Goal: Information Seeking & Learning: Find specific fact

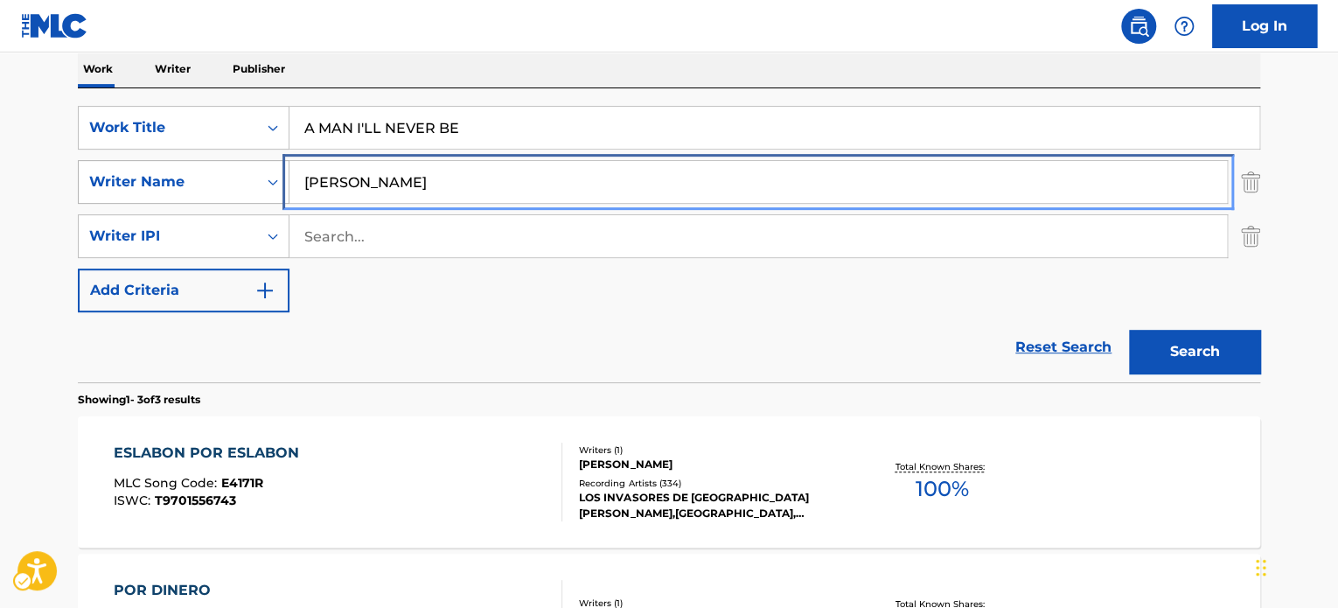
paste input "[PERSON_NAME]"
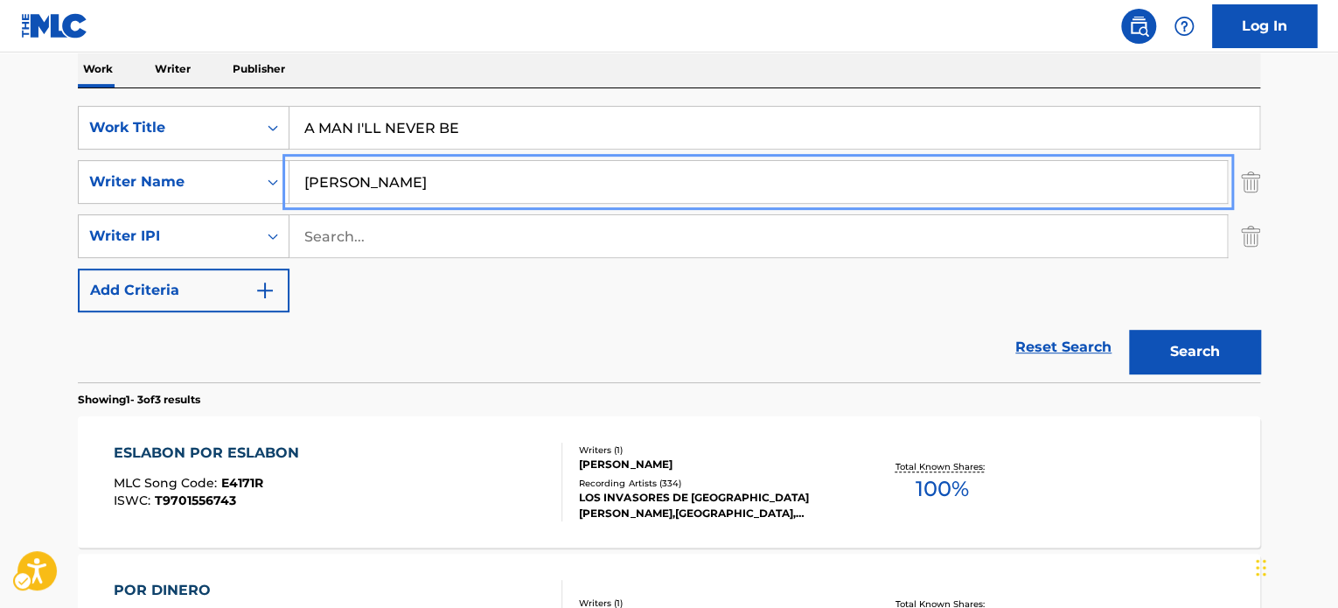
drag, startPoint x: 539, startPoint y: 184, endPoint x: 388, endPoint y: 272, distance: 174.7
click at [111, 206] on div "SearchWithCriteria3d87da25-200b-4e1c-899a-f023ed06fe41 Work Title | Submit | Su…" at bounding box center [669, 209] width 1182 height 206
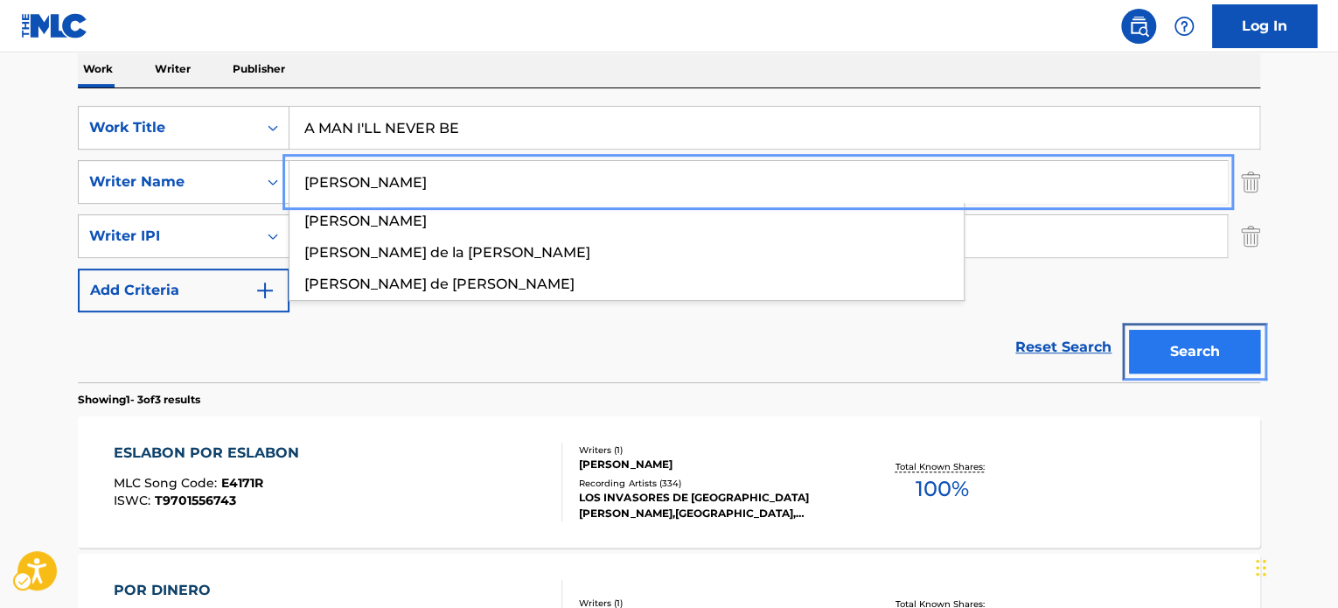
click at [1234, 337] on button "Search" at bounding box center [1194, 352] width 131 height 44
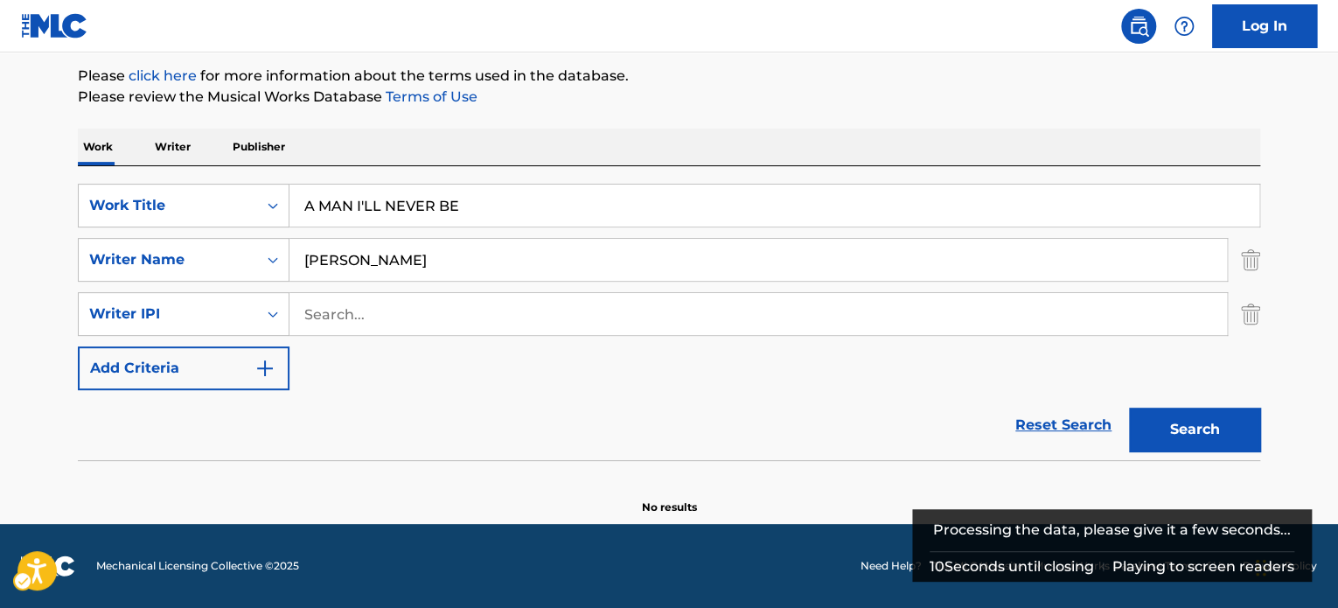
scroll to position [205, 0]
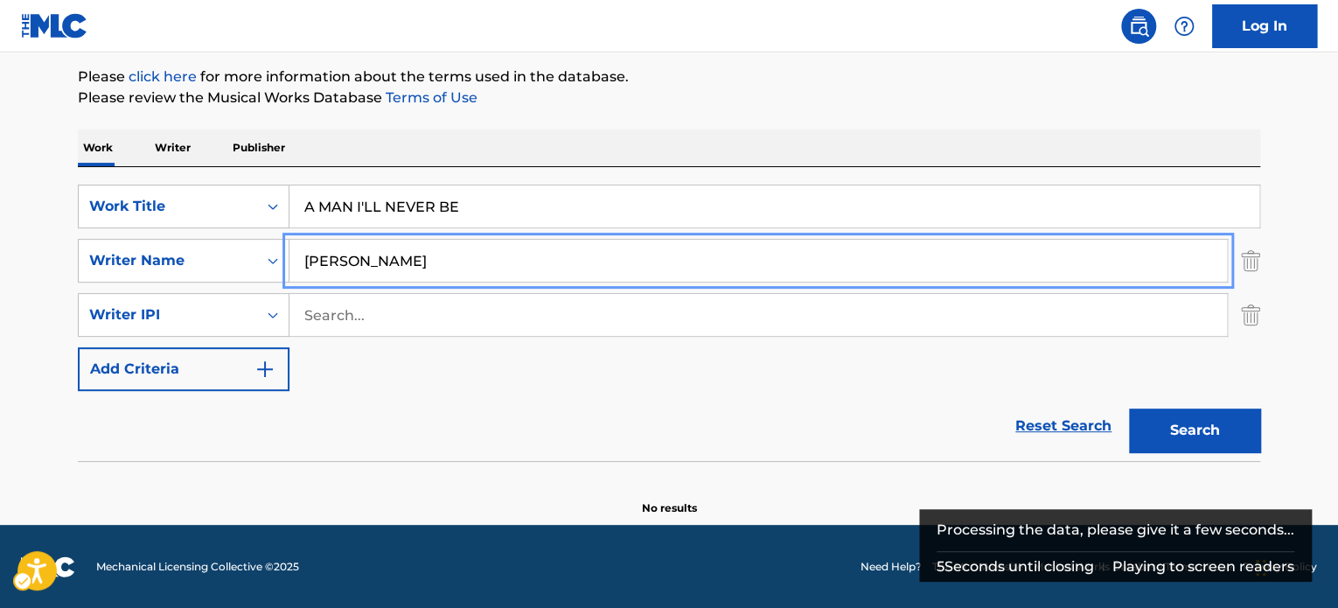
paste input "[PERSON_NAME]"
type input "[PERSON_NAME]"
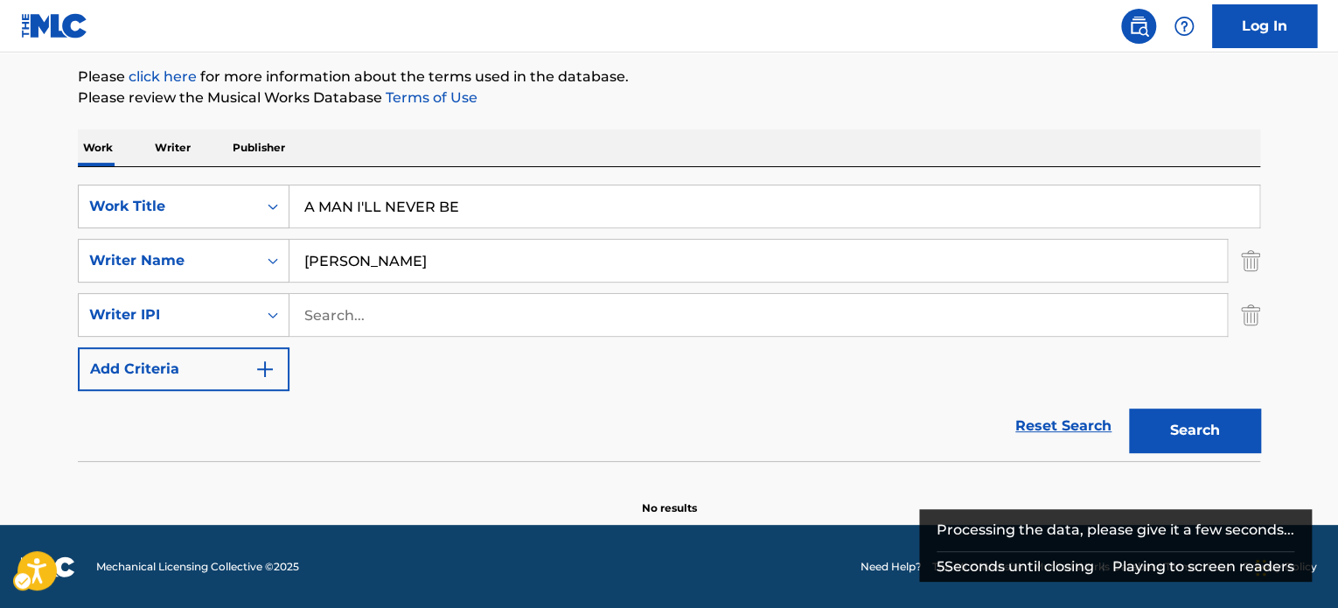
click at [1262, 409] on div "The MLC Public Work Search The accuracy and completeness of The MLC's data is d…" at bounding box center [669, 204] width 1224 height 624
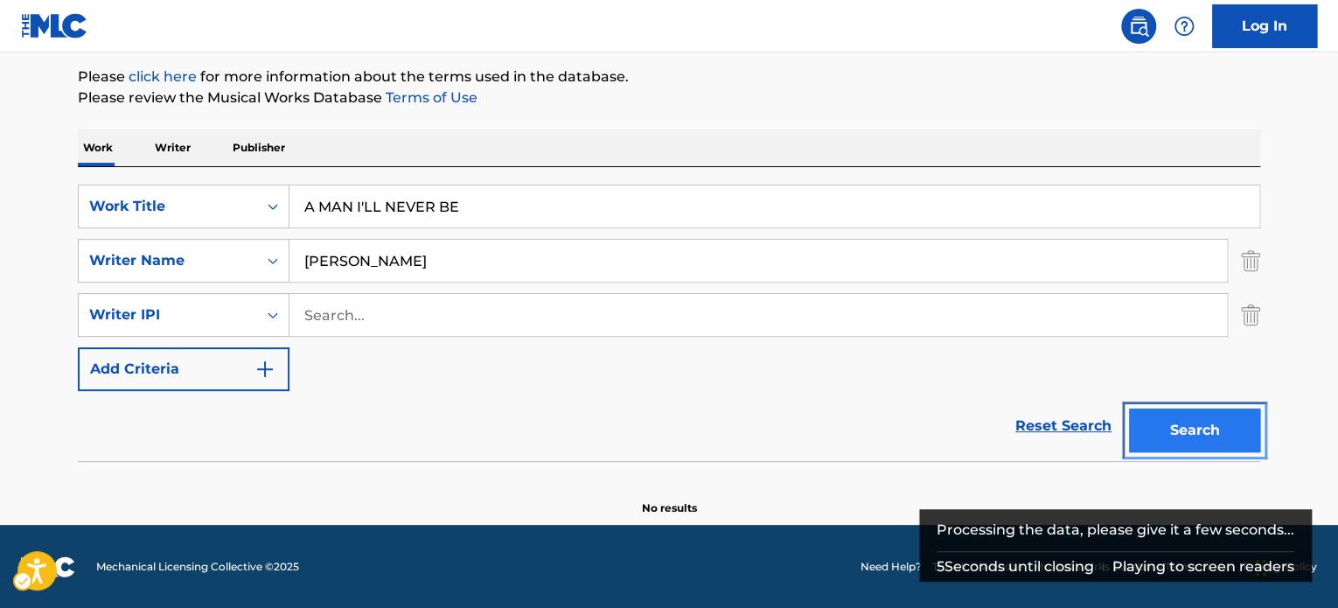
click at [1231, 417] on button "Search" at bounding box center [1194, 430] width 131 height 44
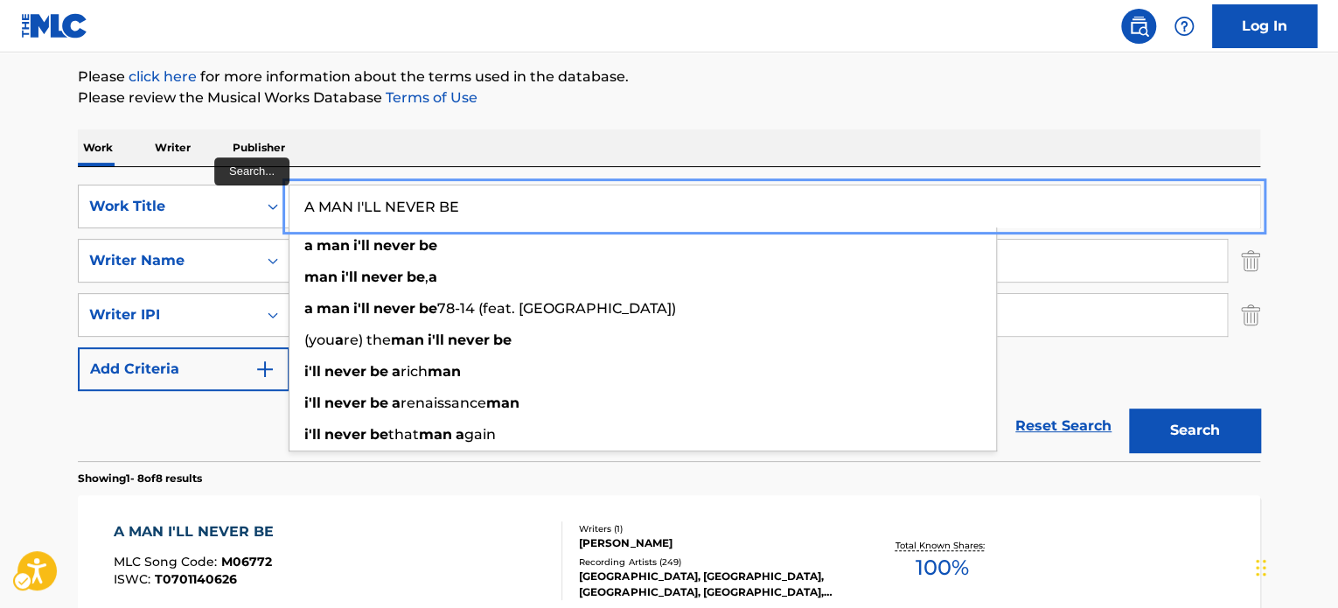
paste input "MY CELL MATE THINKS I'M SEXY"
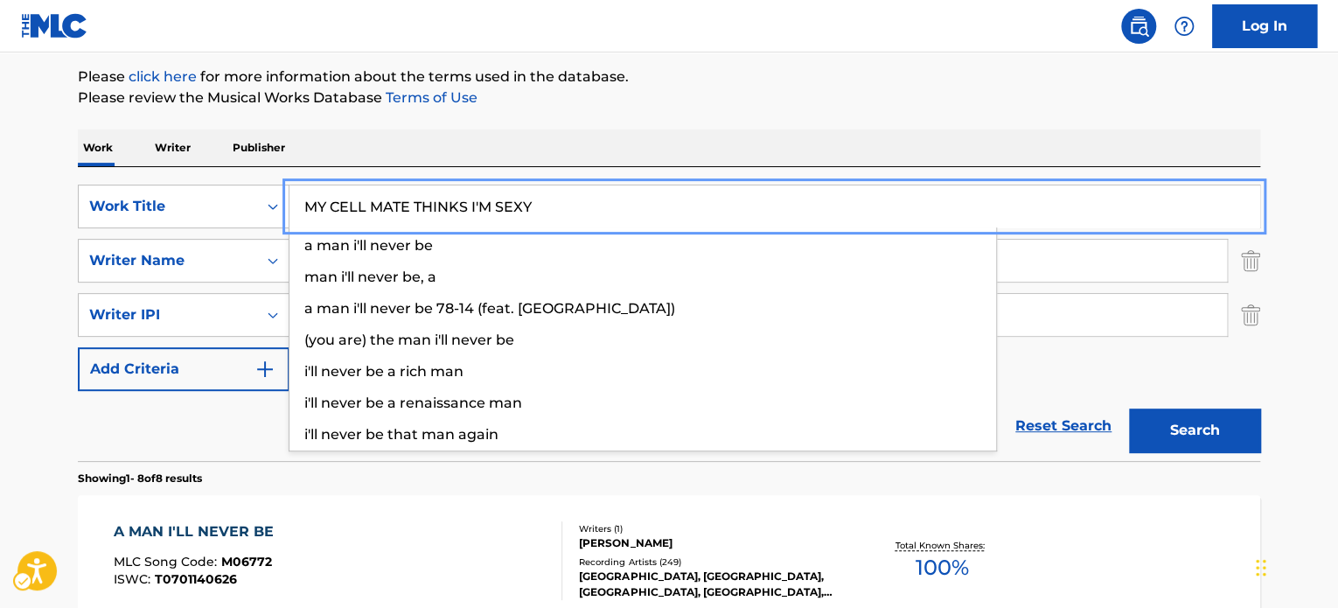
drag, startPoint x: 441, startPoint y: 207, endPoint x: 66, endPoint y: 158, distance: 378.2
type input "MY CELL MATE THINKS I'M SEXY"
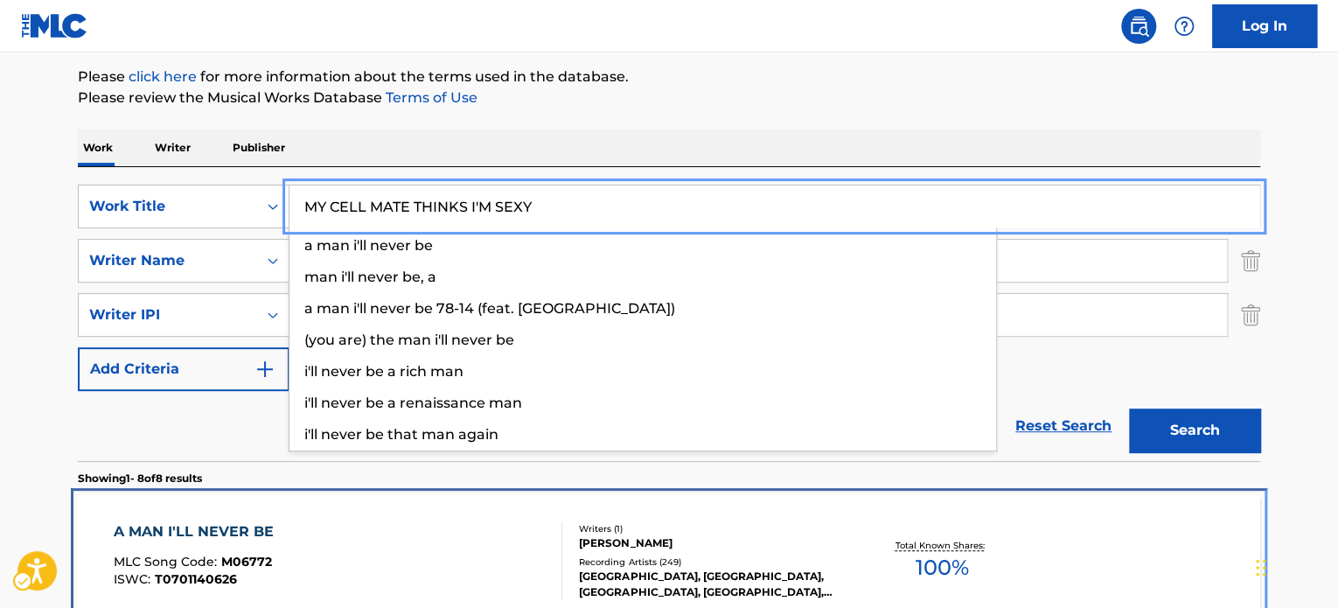
click at [432, 525] on div "A MAN I'LL NEVER BE MLC Song Code : M06772 ISWC : T0701140626" at bounding box center [338, 560] width 449 height 79
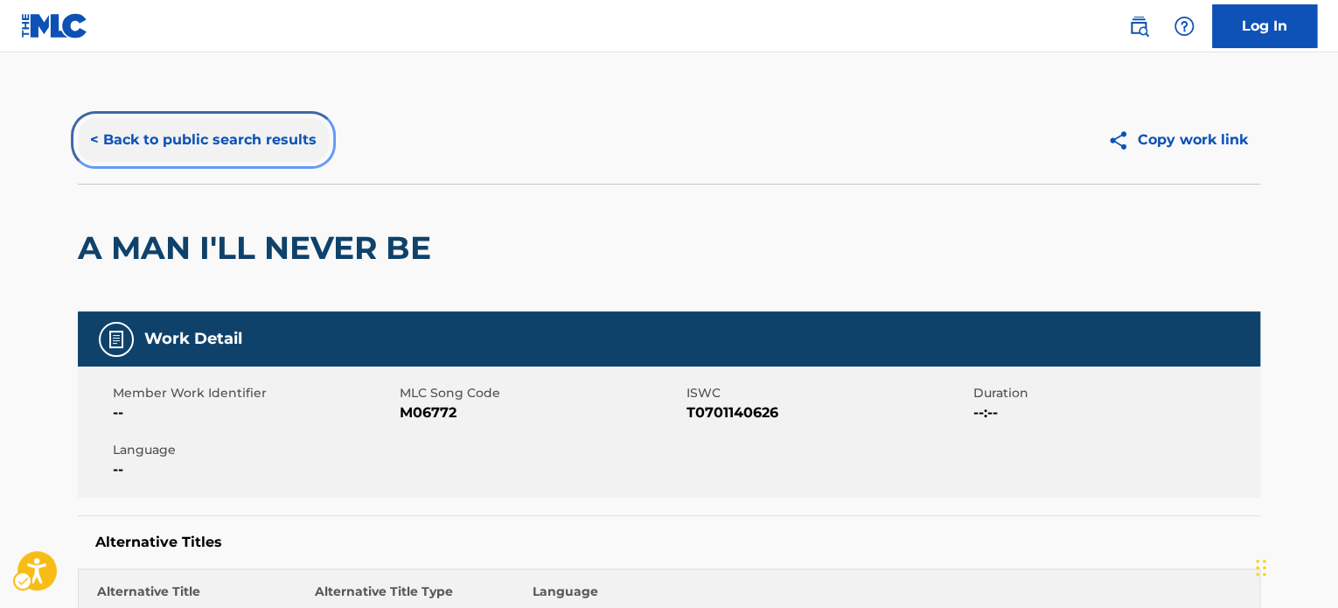
click at [224, 138] on button "< Back to public search results" at bounding box center [203, 140] width 251 height 44
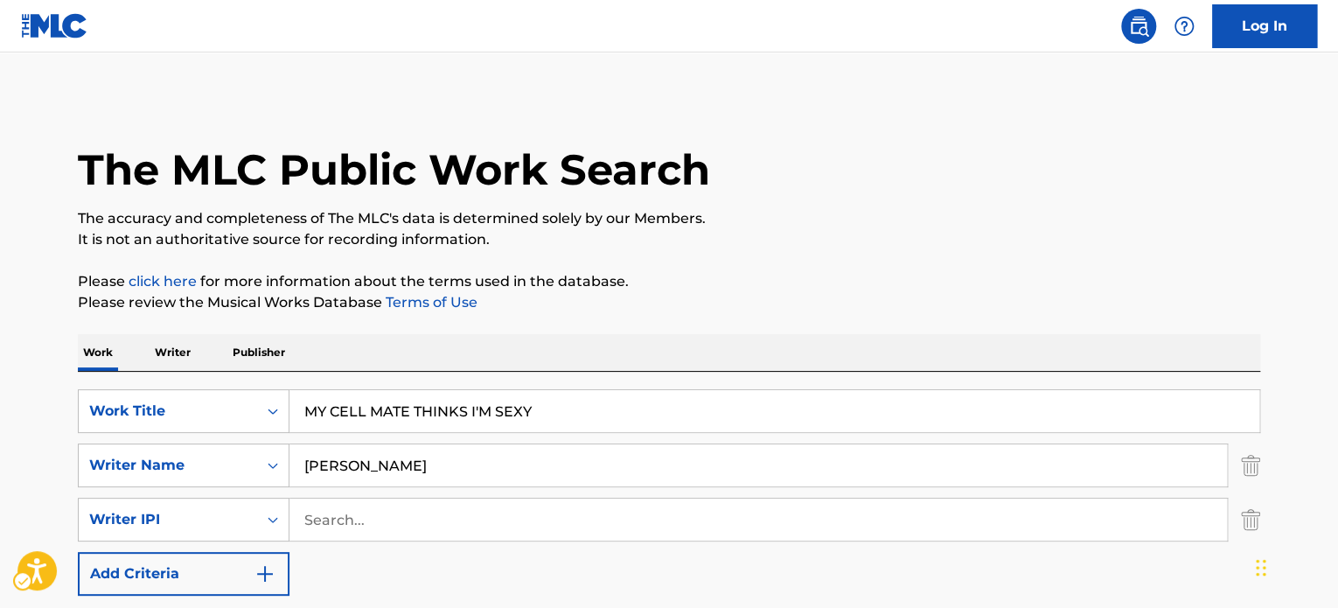
scroll to position [205, 0]
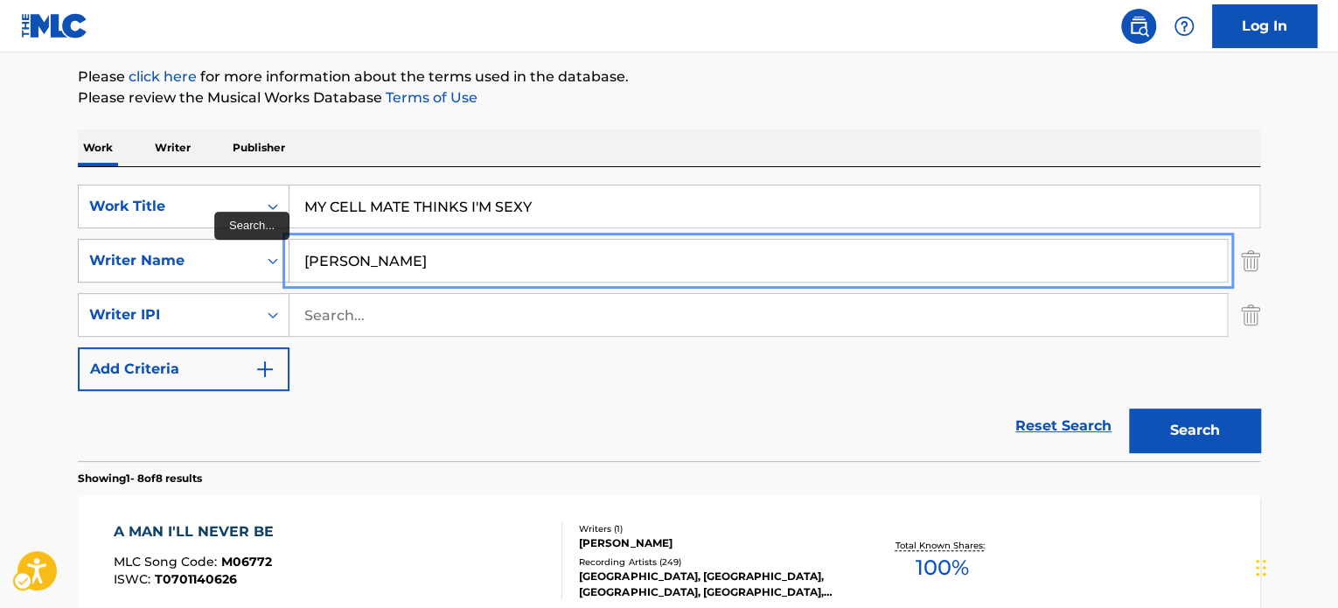
paste input "[PERSON_NAME]"
drag, startPoint x: 437, startPoint y: 266, endPoint x: 159, endPoint y: 254, distance: 278.2
click at [136, 247] on div "SearchWithCriteria6ce66364-d60e-4e84-8725-b44773d11459 Writer Name [PERSON_NAME]" at bounding box center [669, 261] width 1182 height 44
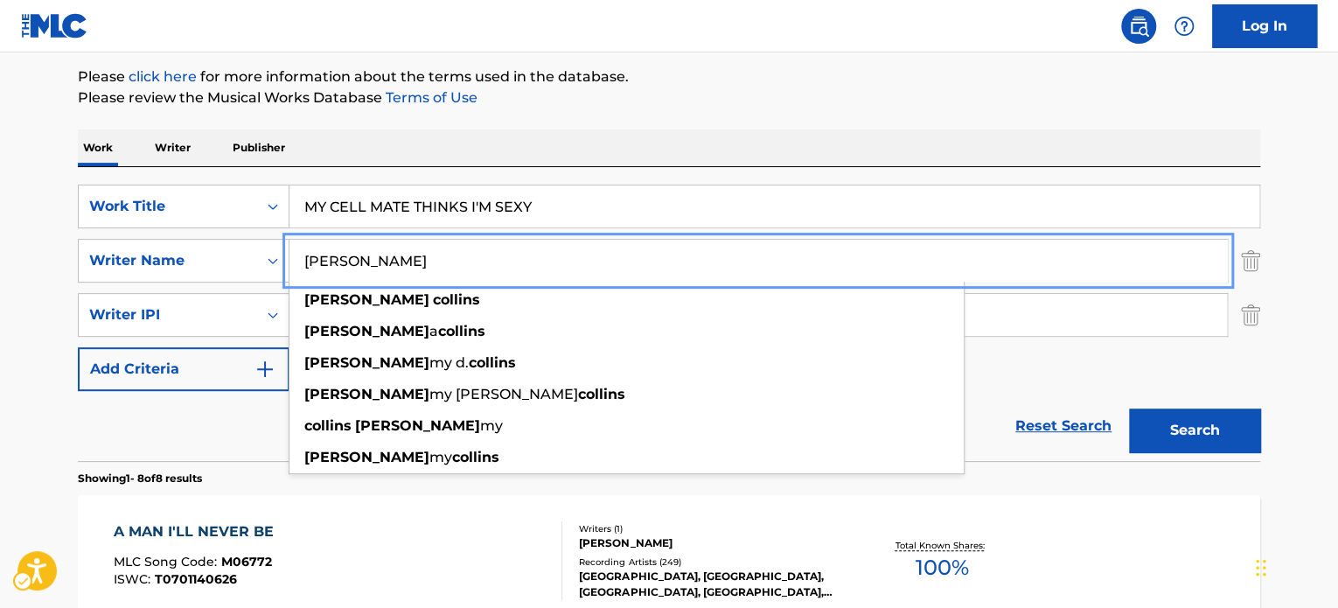
type input "[PERSON_NAME]"
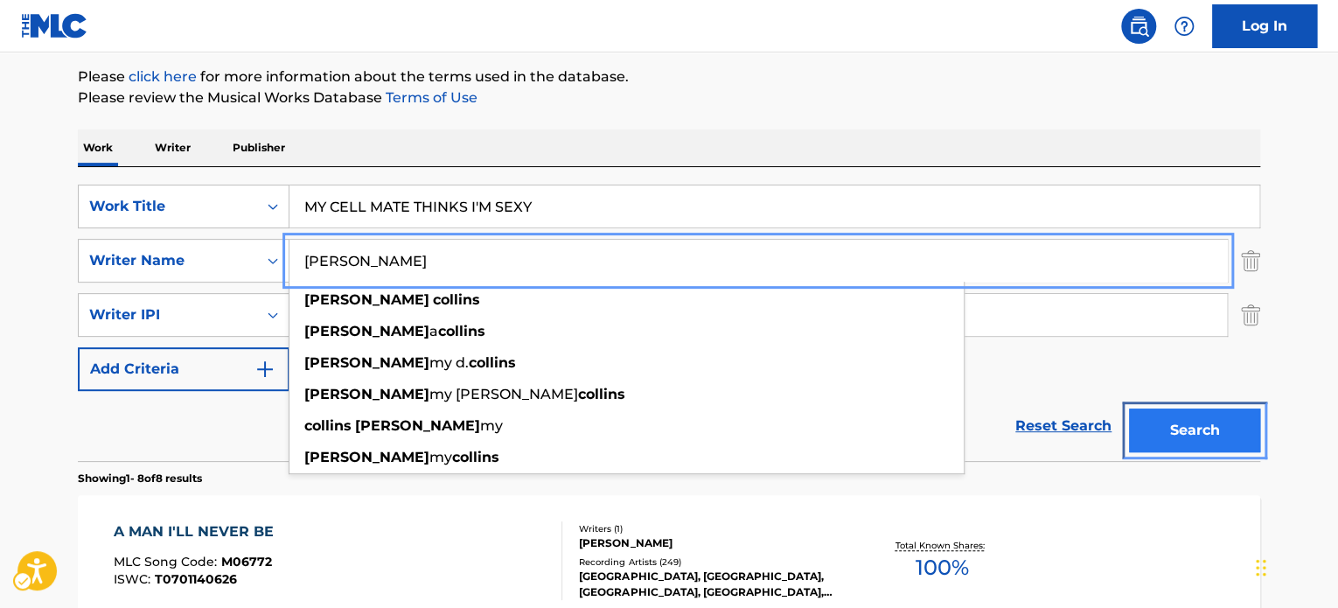
click at [1170, 426] on button "Search" at bounding box center [1194, 430] width 131 height 44
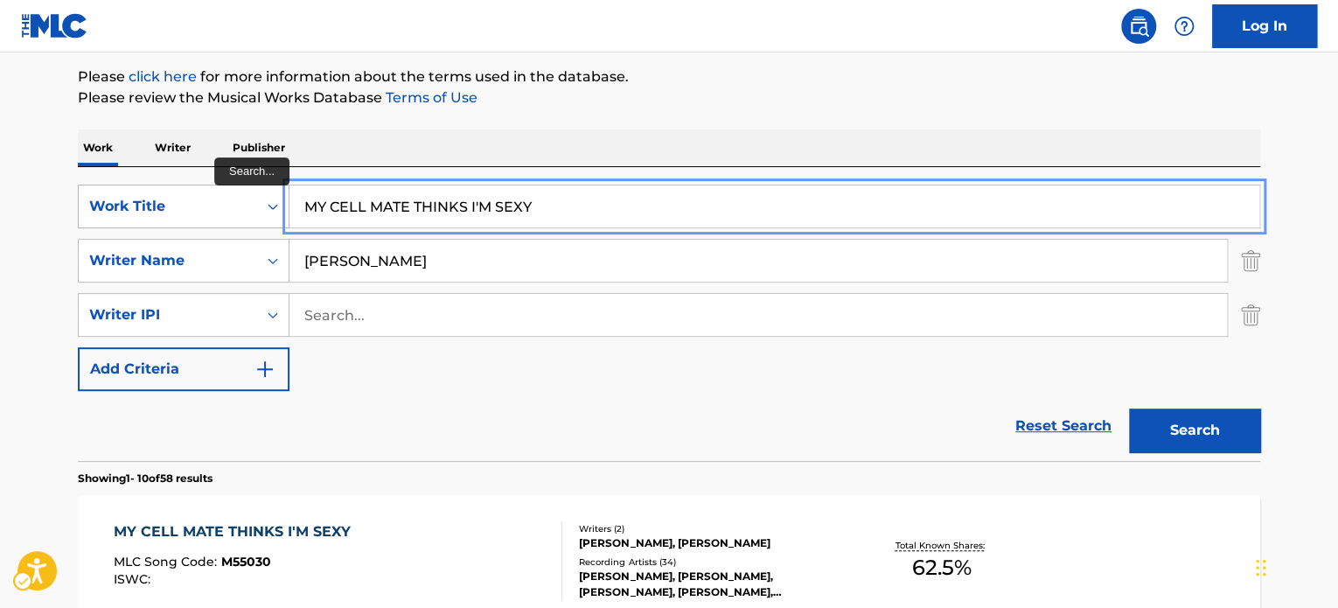
paste input "BE WITH YOU"
drag, startPoint x: 535, startPoint y: 209, endPoint x: 98, endPoint y: 212, distance: 437.1
click at [89, 211] on div "SearchWithCriteria3d87da25-200b-4e1c-899a-f023ed06fe41 Work Title BE WITH YOU" at bounding box center [669, 206] width 1182 height 44
type input "BE WITH YOU"
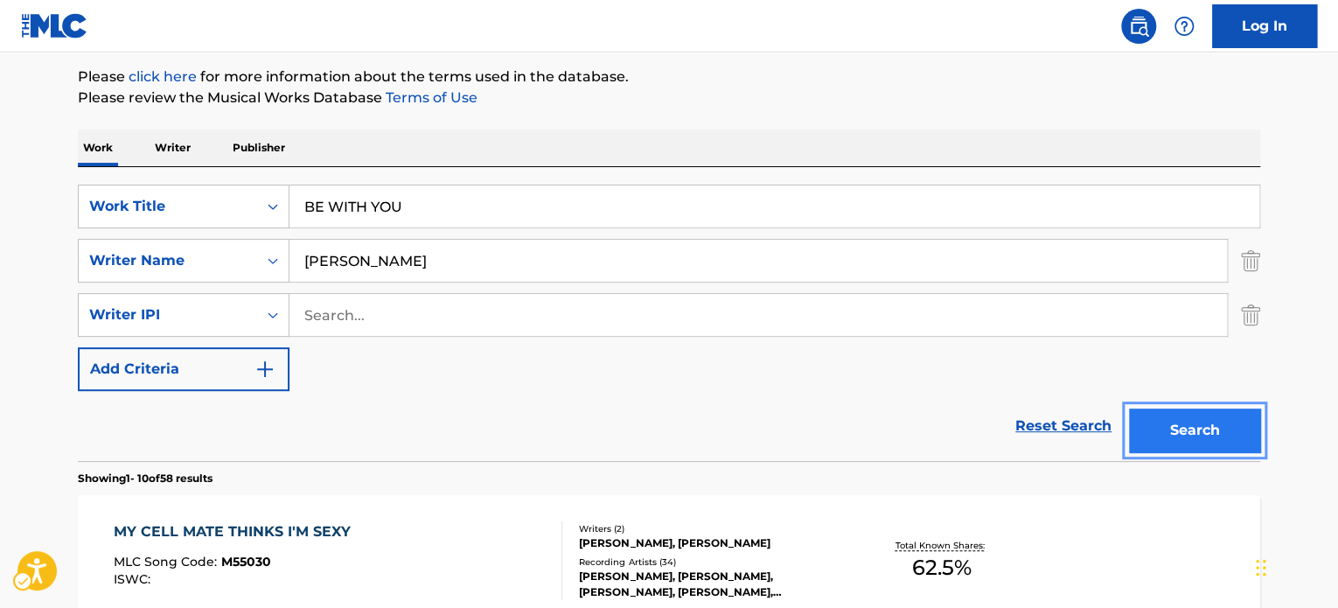
click at [1203, 408] on button "Search" at bounding box center [1194, 430] width 131 height 44
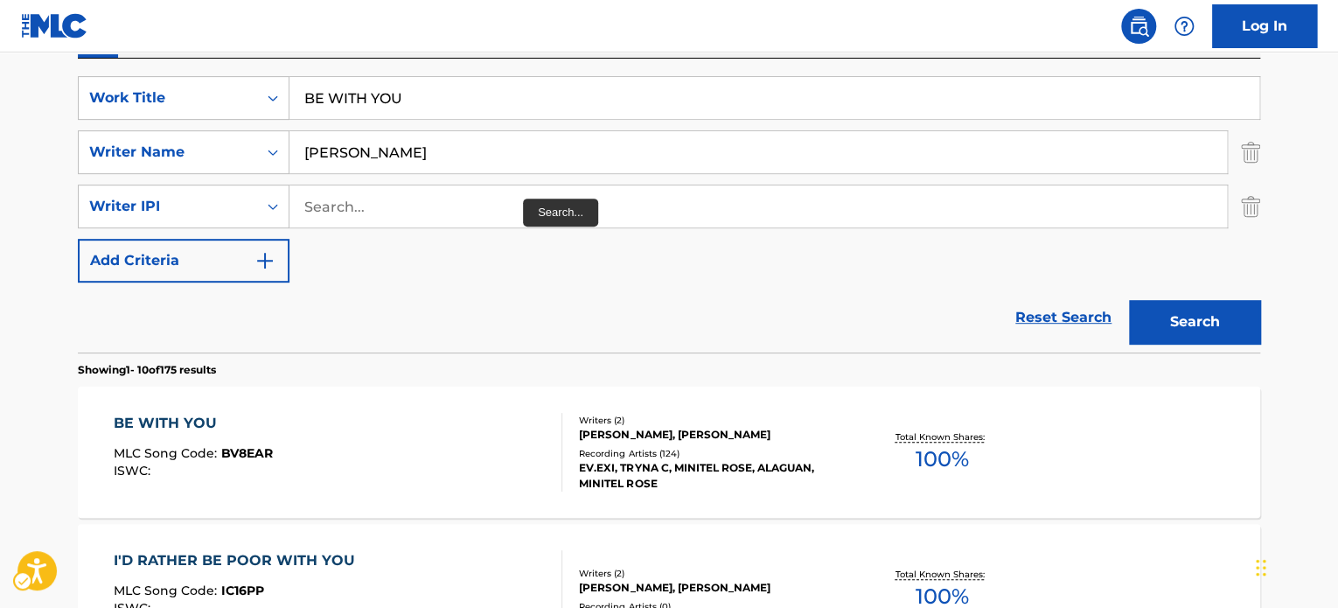
scroll to position [283, 0]
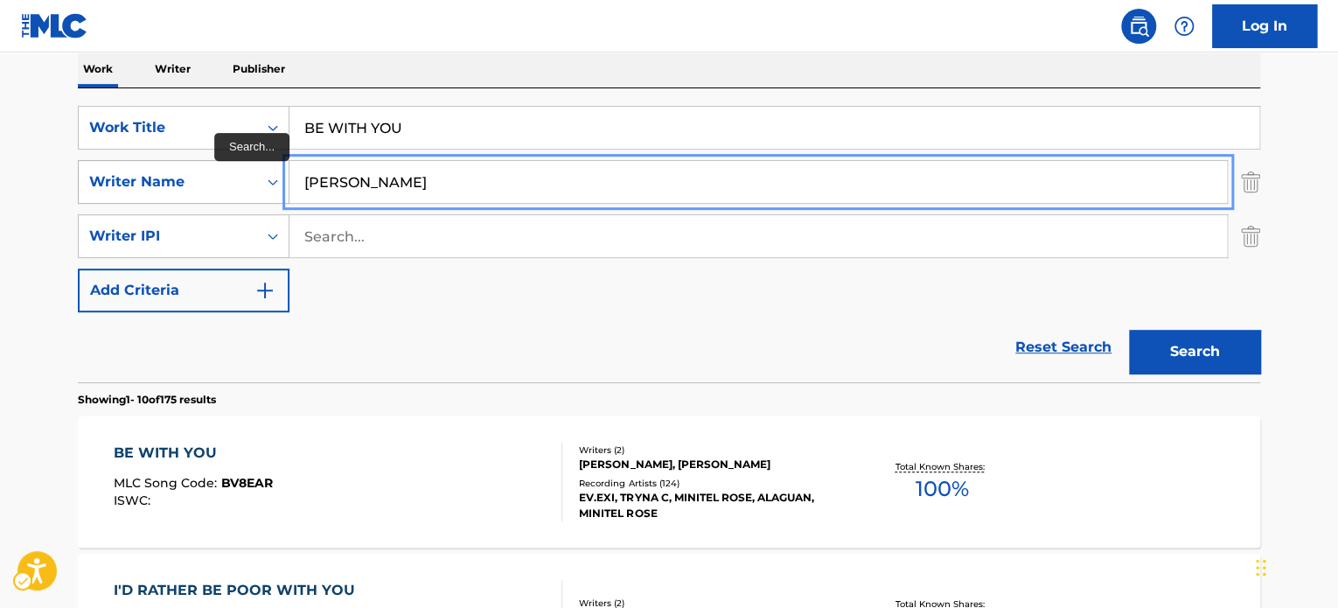
paste input "BEAVER"
drag, startPoint x: 421, startPoint y: 184, endPoint x: 400, endPoint y: 214, distance: 36.4
click at [224, 184] on div "SearchWithCriteria6ce66364-d60e-4e84-8725-b44773d11459 Writer Name [PERSON_NAME]" at bounding box center [669, 182] width 1182 height 44
type input "[PERSON_NAME]"
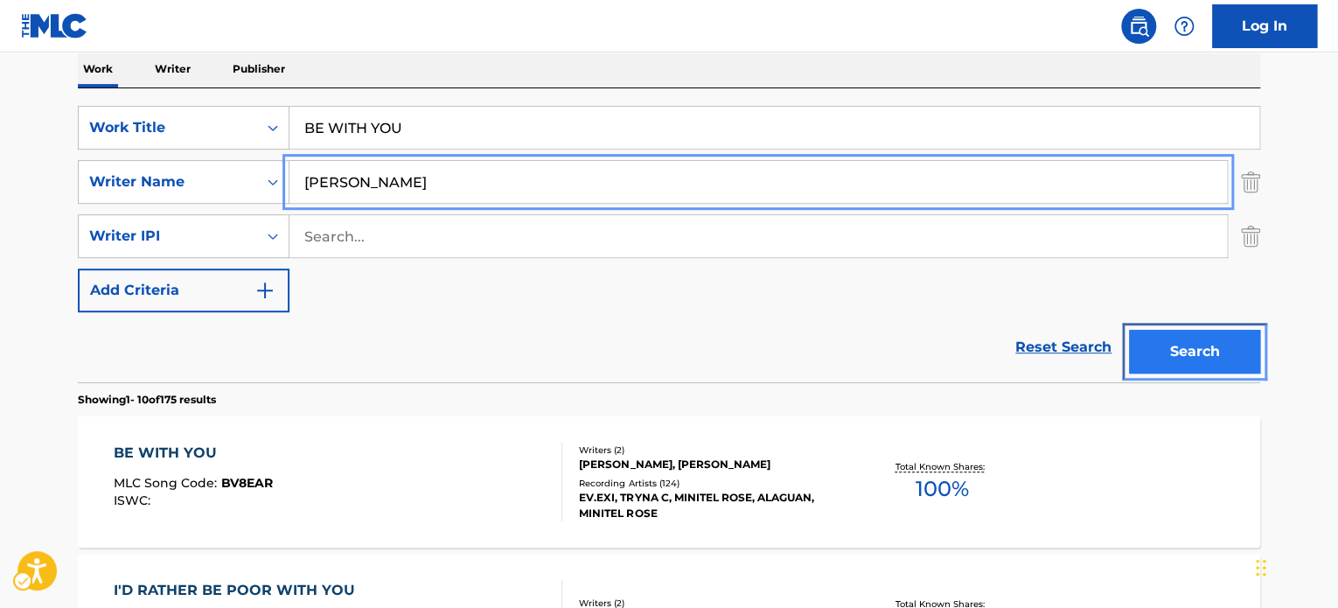
click at [1188, 333] on button "Search" at bounding box center [1194, 352] width 131 height 44
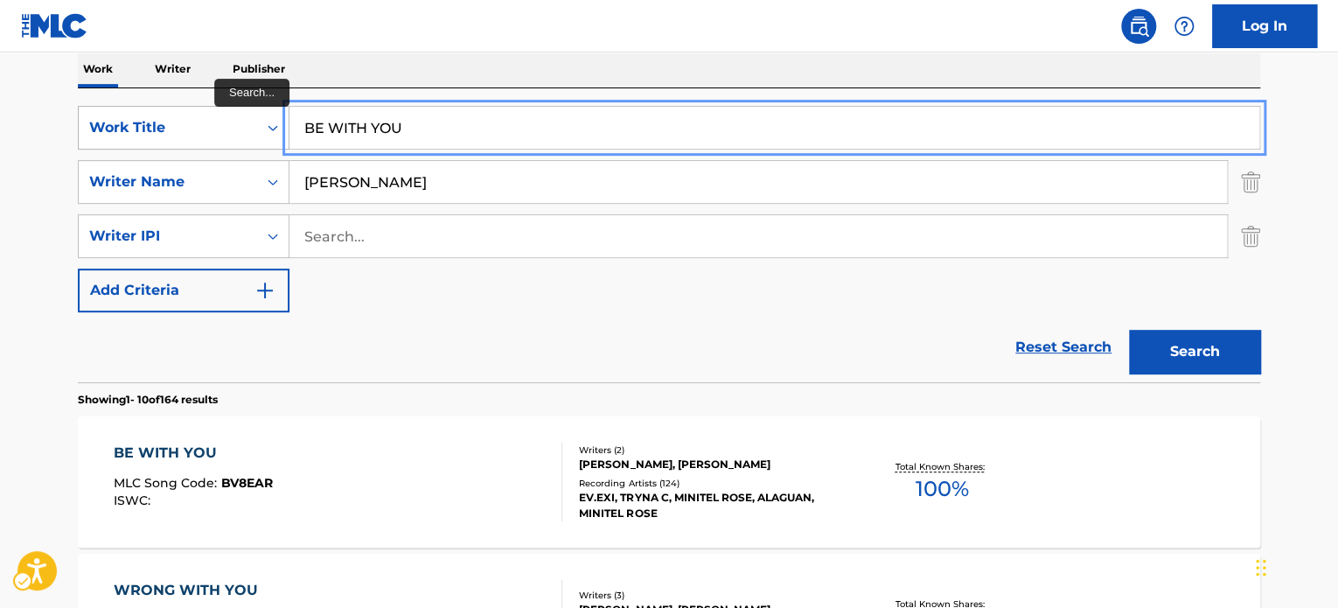
paste input "CATCHING A DREAM"
drag, startPoint x: 422, startPoint y: 122, endPoint x: 219, endPoint y: 124, distance: 202.8
click at [219, 124] on div "SearchWithCriteria3d87da25-200b-4e1c-899a-f023ed06fe41 Work Title CATCHING A DR…" at bounding box center [669, 128] width 1182 height 44
type input "CATCHING A DREAM"
click at [489, 336] on div "Reset Search Search" at bounding box center [669, 347] width 1182 height 70
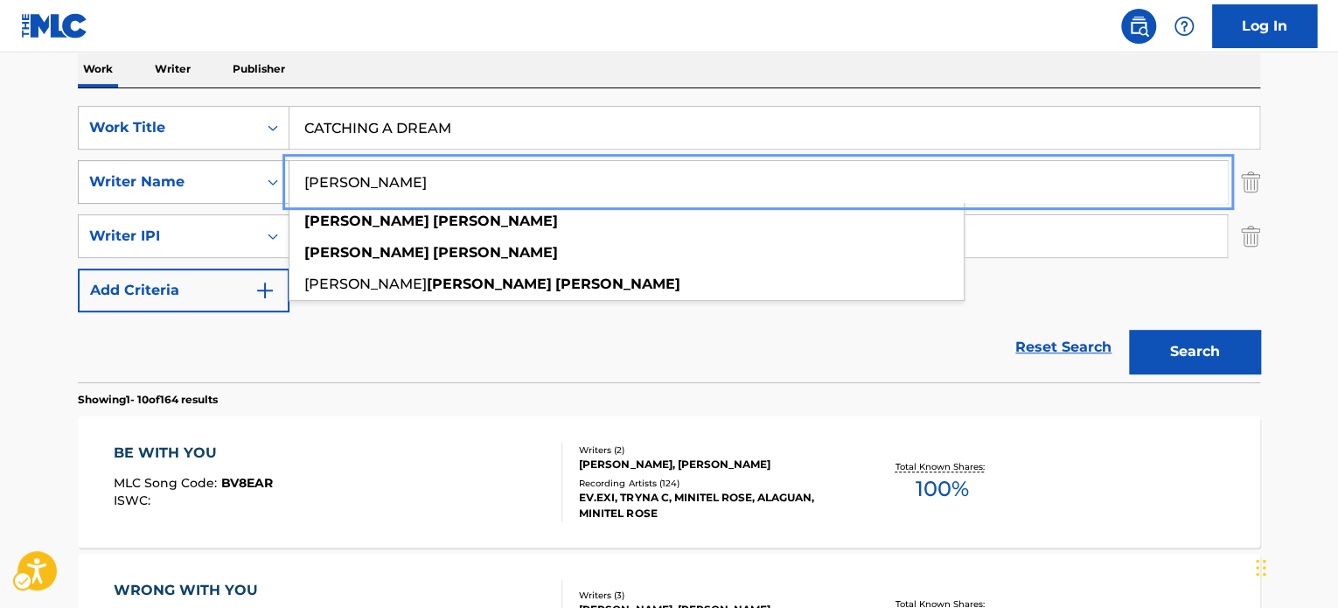
paste input "[PERSON_NAME]"
drag, startPoint x: 467, startPoint y: 176, endPoint x: 191, endPoint y: 175, distance: 275.4
click at [191, 175] on div "SearchWithCriteria6ce66364-d60e-4e84-8725-b44773d11459 Writer Name [PERSON_NAME…" at bounding box center [669, 182] width 1182 height 44
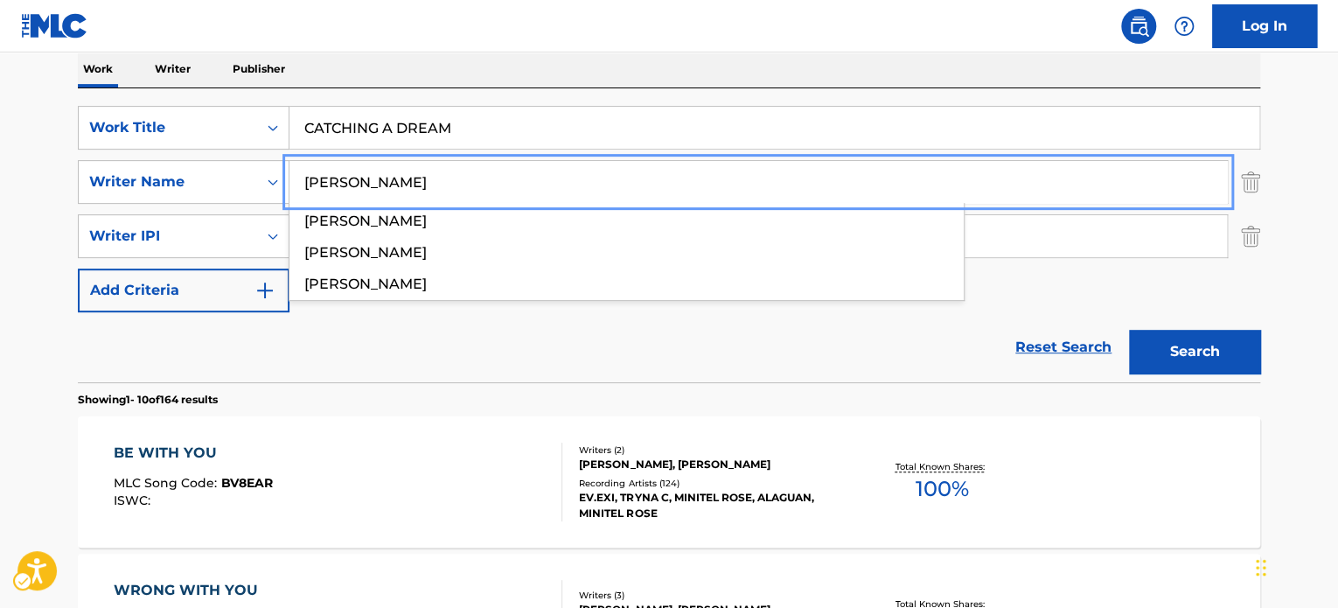
type input "[PERSON_NAME]"
click at [1171, 345] on div "Search" at bounding box center [1190, 347] width 140 height 70
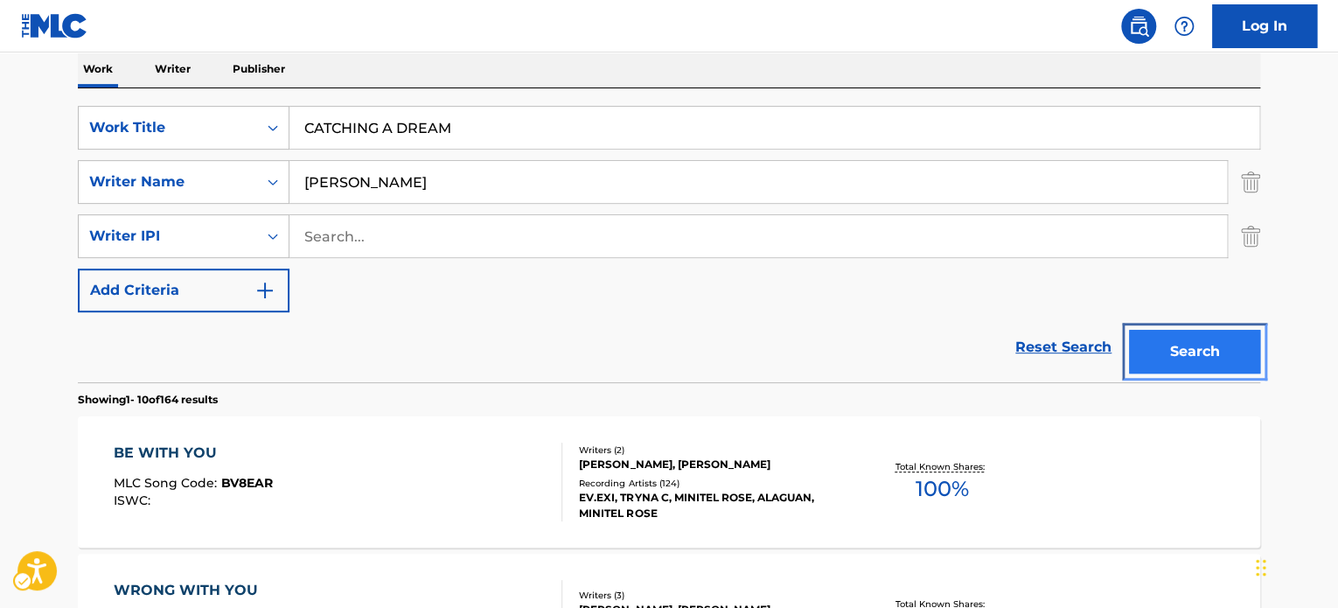
click at [1172, 345] on button "Search" at bounding box center [1194, 352] width 131 height 44
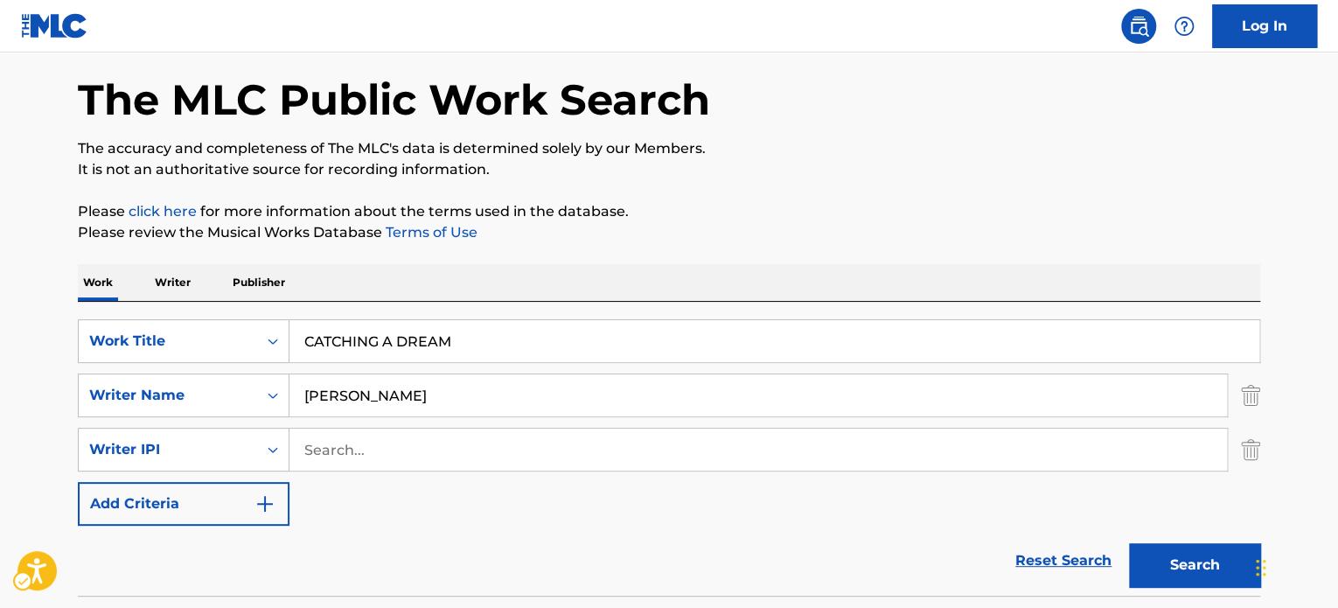
scroll to position [20, 0]
